Goal: Learn about a topic

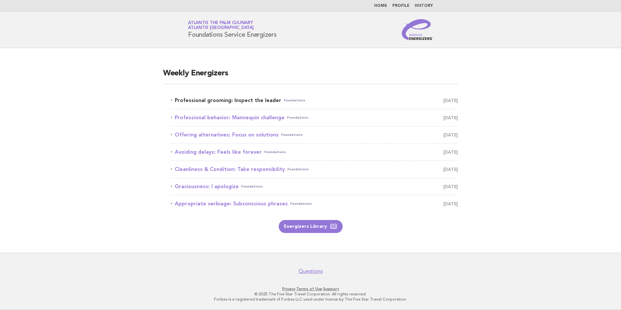
drag, startPoint x: 0, startPoint y: 0, endPoint x: 259, endPoint y: 100, distance: 278.0
click at [259, 100] on link "Professional grooming: Inspect the leader Foundations [DATE]" at bounding box center [314, 100] width 287 height 9
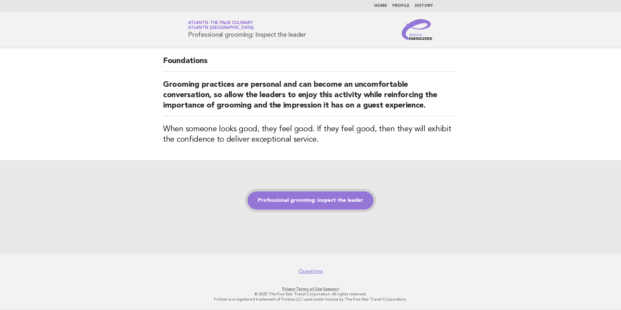
click at [282, 202] on link "Professional grooming: Inspect the leader" at bounding box center [311, 200] width 126 height 18
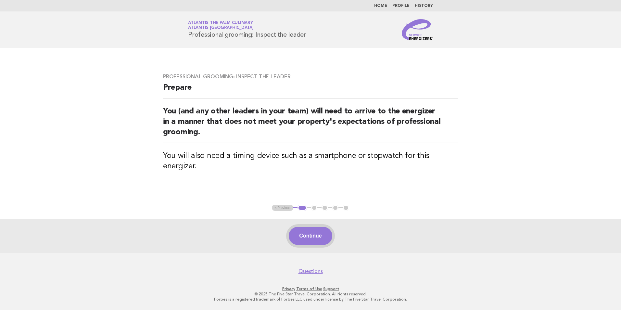
click at [313, 236] on button "Continue" at bounding box center [310, 236] width 43 height 18
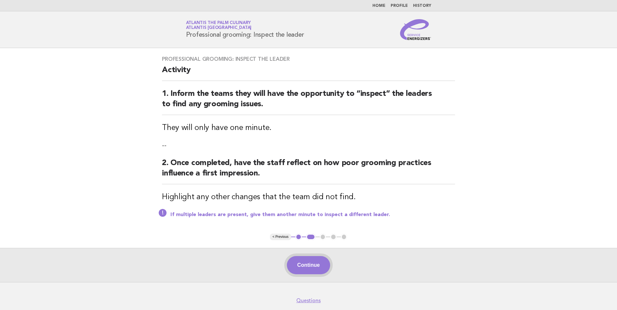
click at [318, 269] on button "Continue" at bounding box center [308, 265] width 43 height 18
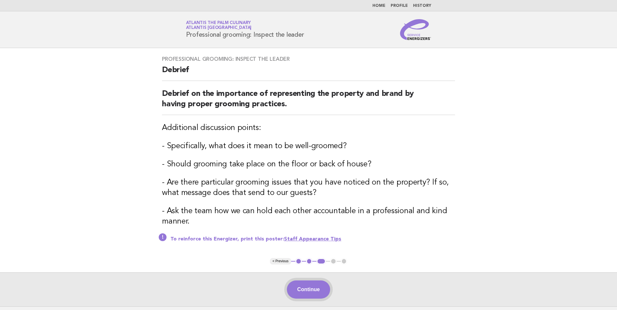
click at [324, 293] on button "Continue" at bounding box center [308, 290] width 43 height 18
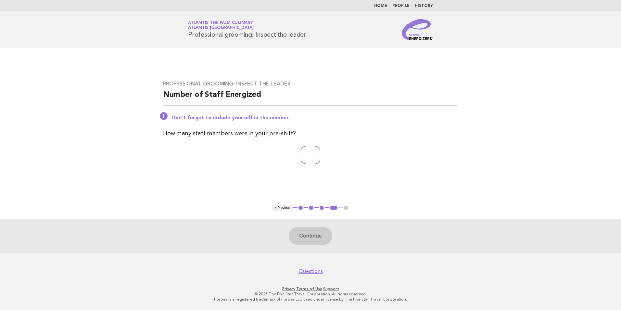
click at [317, 152] on input "number" at bounding box center [311, 155] width 20 height 18
type input "**"
click at [314, 234] on button "Continue" at bounding box center [310, 236] width 43 height 18
